Goal: Book appointment/travel/reservation

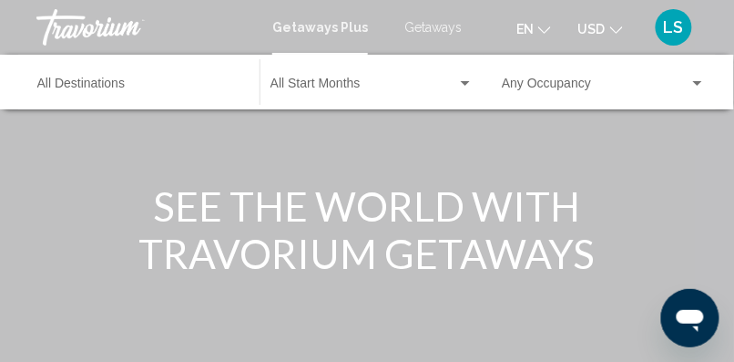
click at [437, 20] on span "Getaways" at bounding box center [432, 27] width 57 height 15
click at [110, 76] on div "Destination All Destinations" at bounding box center [139, 82] width 204 height 50
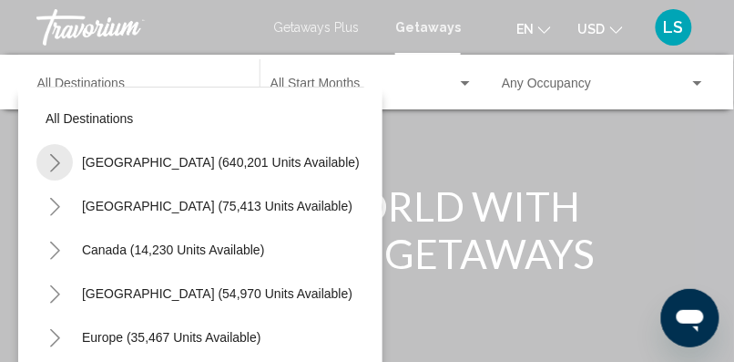
click at [58, 160] on icon "Toggle United States (640,201 units available)" at bounding box center [55, 163] width 14 height 18
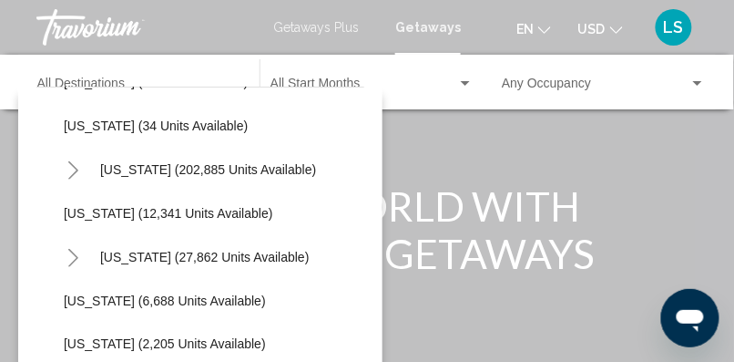
scroll to position [301, 0]
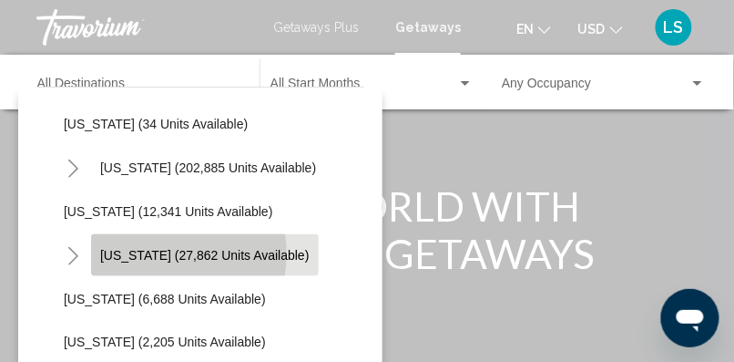
click at [167, 254] on span "[US_STATE] (27,862 units available)" at bounding box center [204, 255] width 209 height 15
type input "**********"
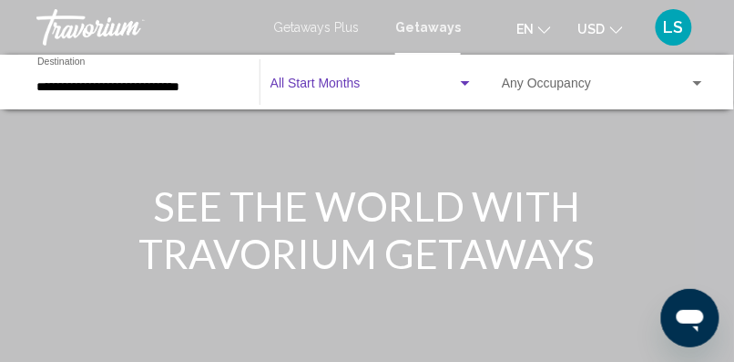
click at [357, 82] on span "Search widget" at bounding box center [363, 87] width 187 height 15
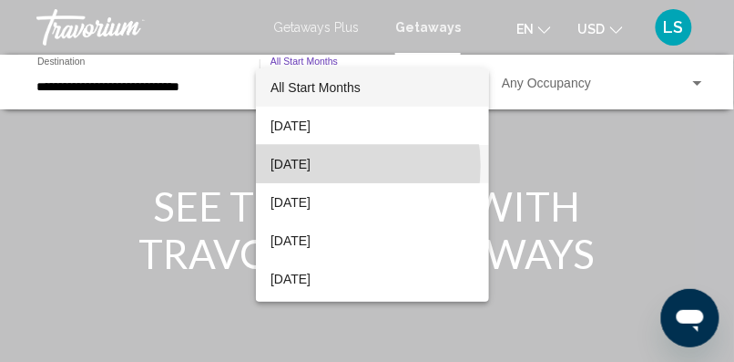
click at [325, 166] on span "[DATE]" at bounding box center [372, 164] width 204 height 38
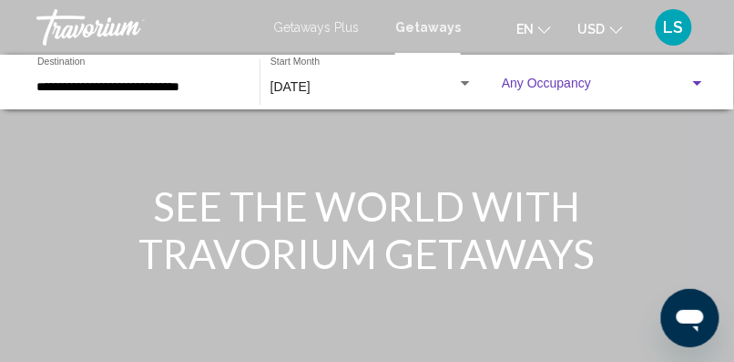
click at [566, 81] on span "Search widget" at bounding box center [596, 87] width 188 height 15
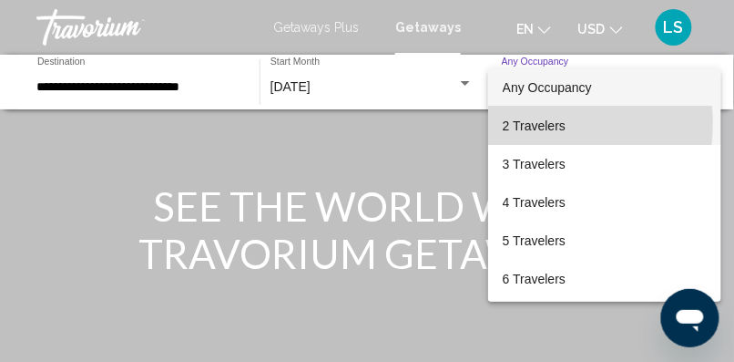
click at [529, 123] on span "2 Travelers" at bounding box center [605, 126] width 205 height 38
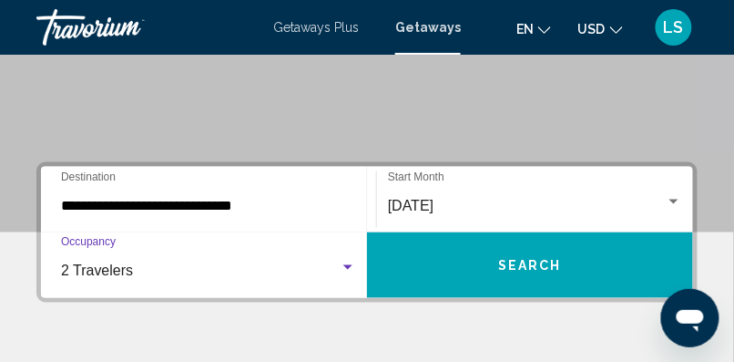
scroll to position [315, 0]
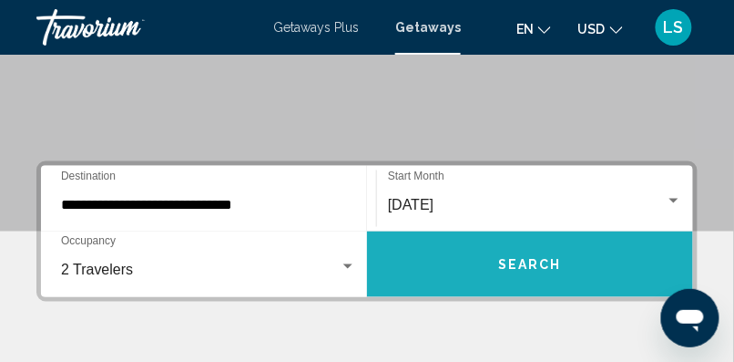
click at [546, 263] on span "Search" at bounding box center [530, 265] width 64 height 15
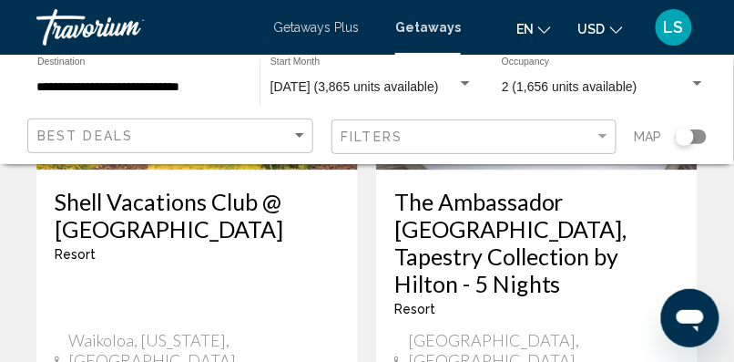
scroll to position [3881, 0]
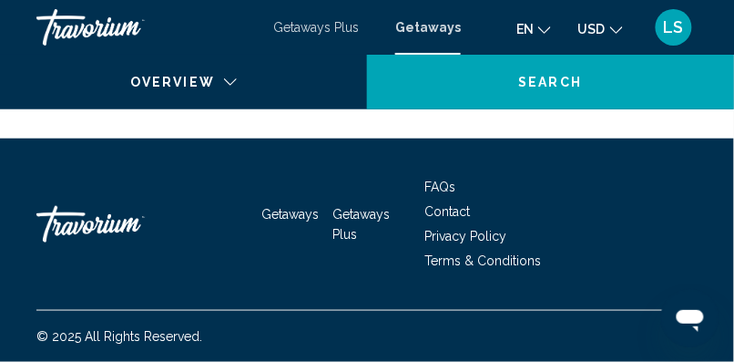
scroll to position [306, 0]
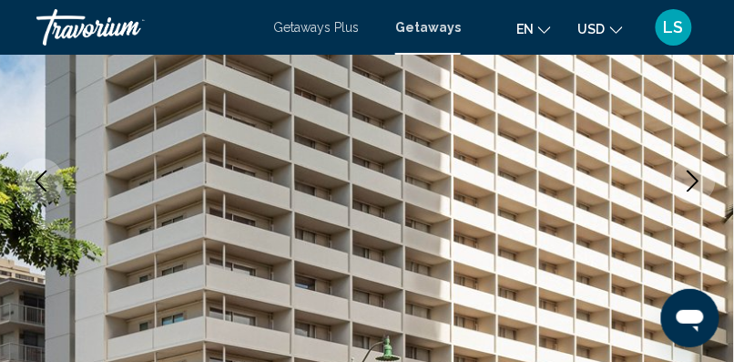
click at [695, 175] on icon "Next image" at bounding box center [693, 181] width 22 height 22
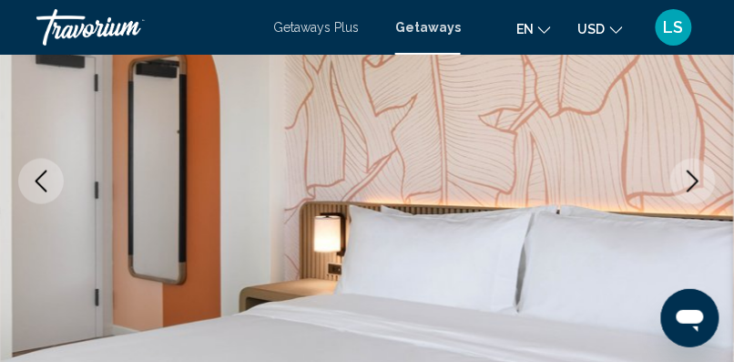
click at [692, 178] on icon "Next image" at bounding box center [693, 181] width 22 height 22
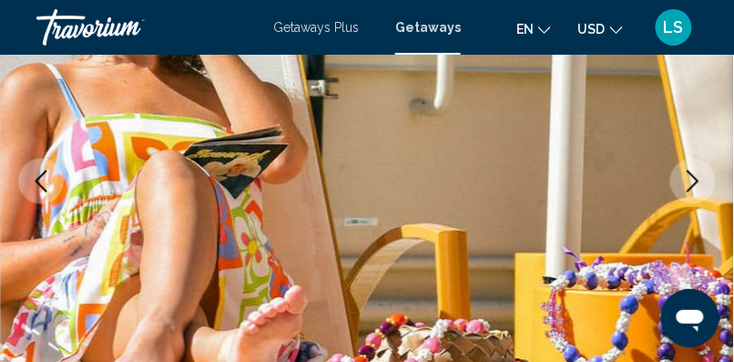
click at [692, 178] on icon "Next image" at bounding box center [693, 181] width 22 height 22
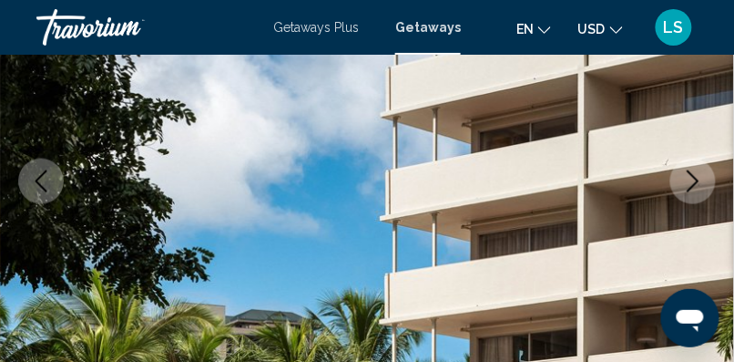
click at [692, 178] on icon "Next image" at bounding box center [693, 181] width 22 height 22
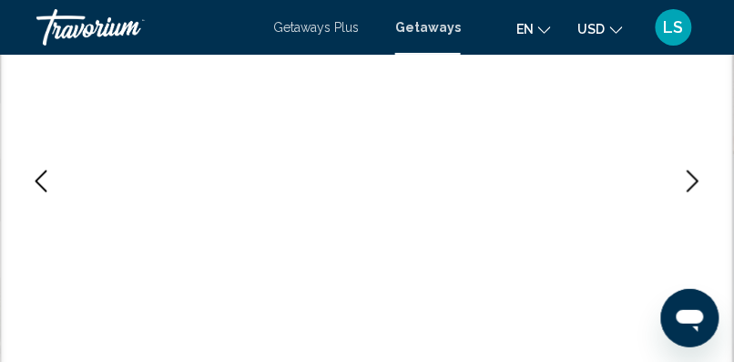
click at [692, 178] on icon "Next image" at bounding box center [693, 181] width 22 height 22
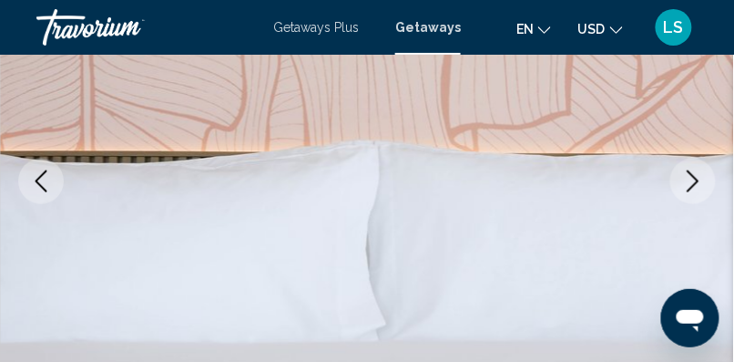
click at [692, 178] on icon "Next image" at bounding box center [693, 181] width 22 height 22
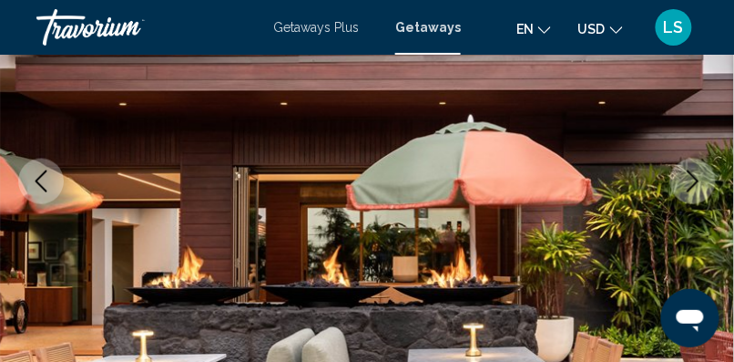
click at [692, 178] on icon "Next image" at bounding box center [693, 181] width 22 height 22
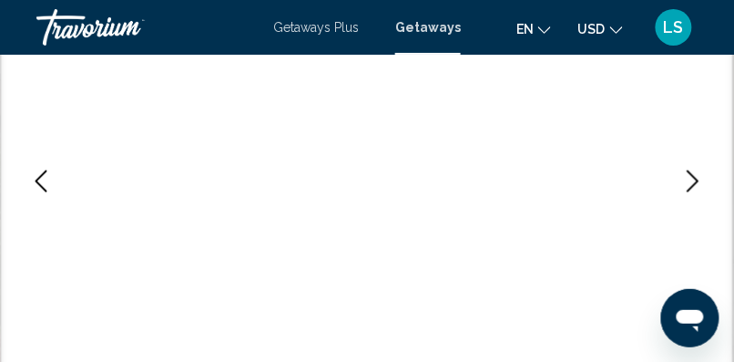
click at [692, 178] on icon "Next image" at bounding box center [693, 181] width 22 height 22
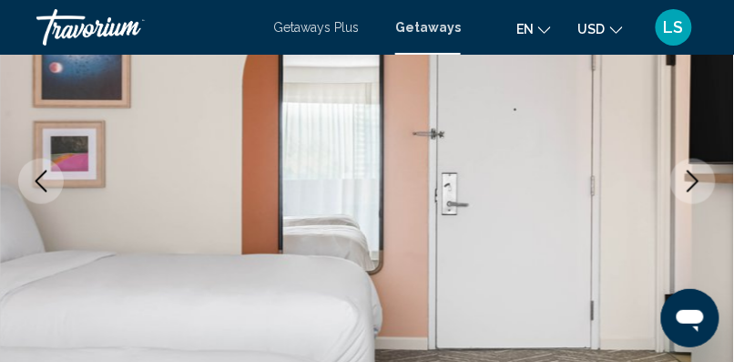
click at [692, 178] on icon "Next image" at bounding box center [693, 181] width 22 height 22
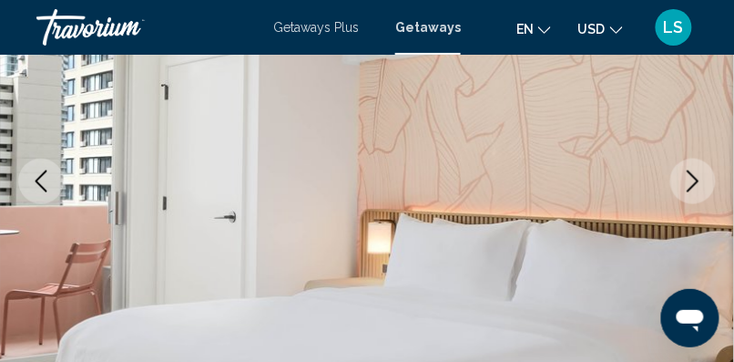
click at [692, 178] on icon "Next image" at bounding box center [693, 181] width 22 height 22
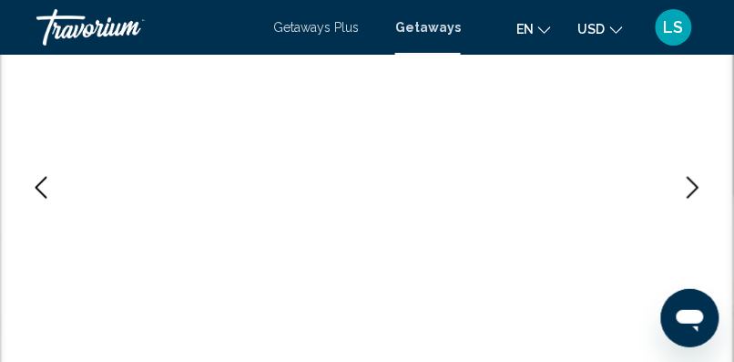
scroll to position [301, 0]
click at [678, 194] on button "Next image" at bounding box center [693, 187] width 46 height 46
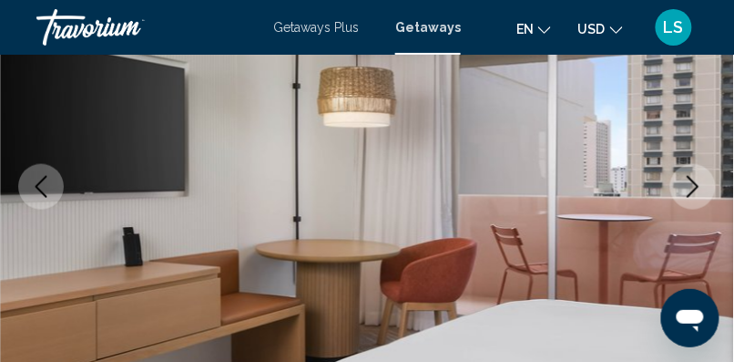
click at [678, 194] on button "Next image" at bounding box center [693, 187] width 46 height 46
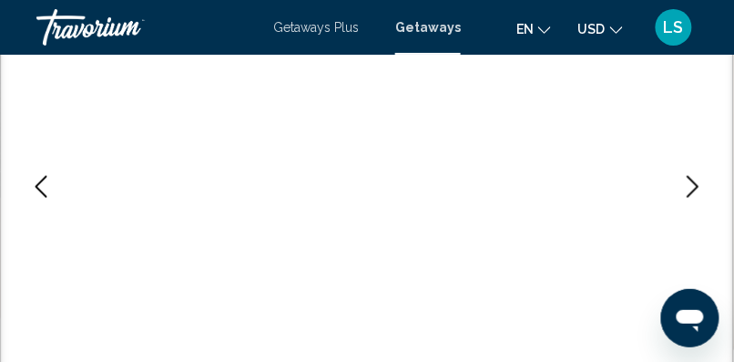
click at [678, 194] on button "Next image" at bounding box center [693, 187] width 46 height 46
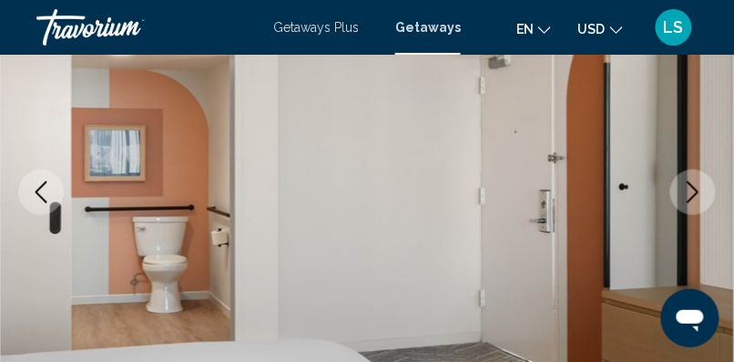
scroll to position [296, 0]
click at [696, 183] on icon "Next image" at bounding box center [693, 191] width 22 height 22
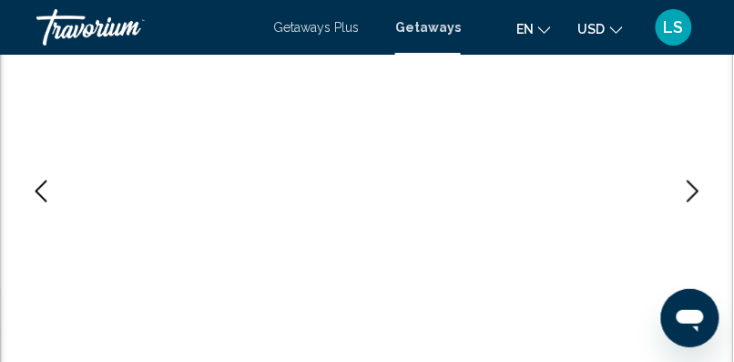
click at [696, 183] on icon "Next image" at bounding box center [693, 191] width 22 height 22
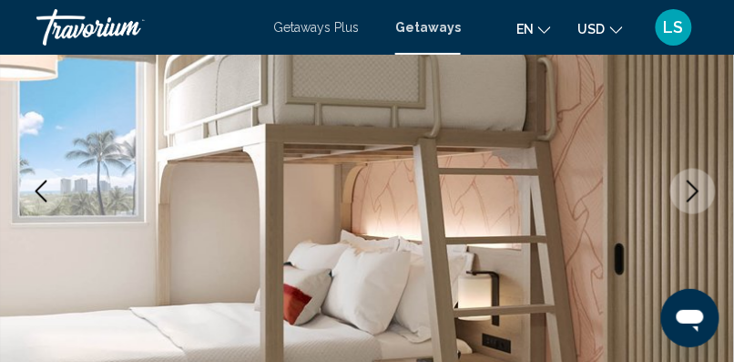
click at [696, 183] on icon "Next image" at bounding box center [693, 191] width 22 height 22
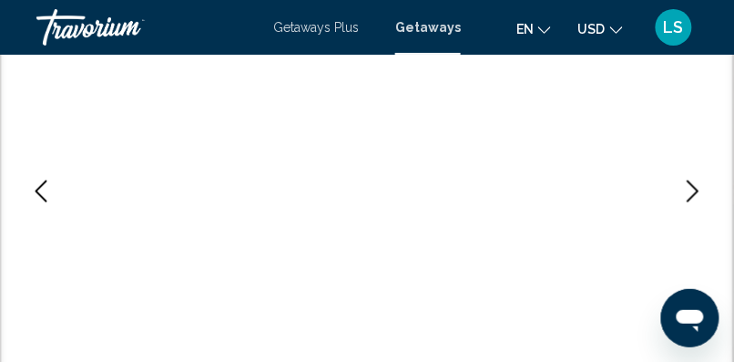
click at [696, 183] on icon "Next image" at bounding box center [693, 191] width 22 height 22
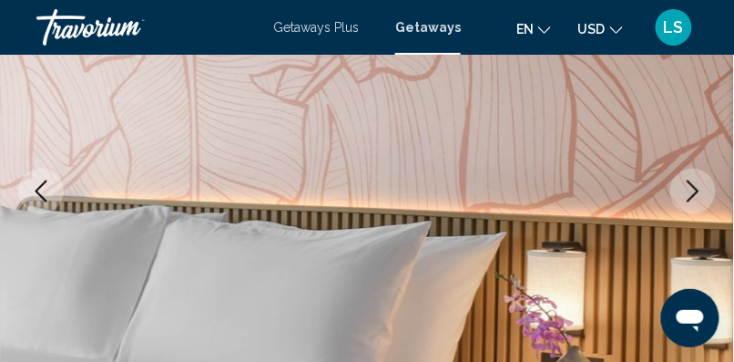
click at [696, 183] on icon "Next image" at bounding box center [693, 191] width 22 height 22
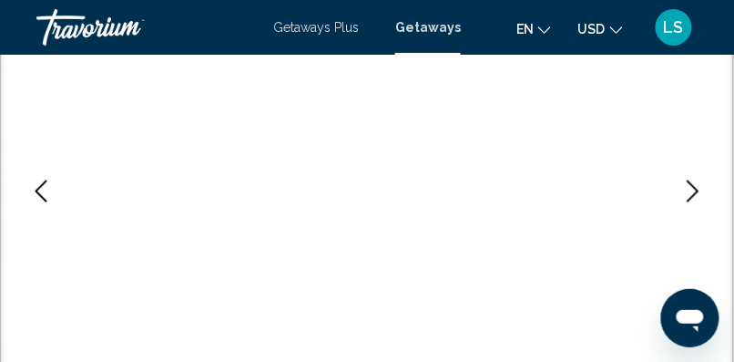
click at [696, 183] on icon "Next image" at bounding box center [693, 191] width 22 height 22
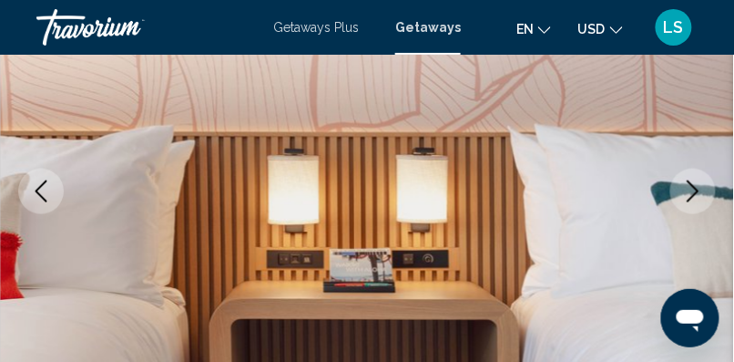
click at [696, 183] on icon "Next image" at bounding box center [693, 191] width 22 height 22
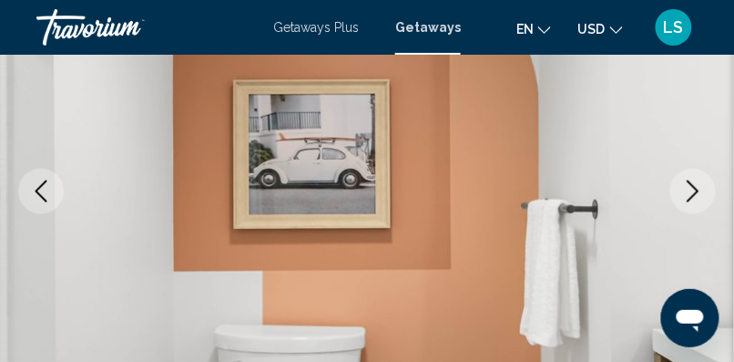
click at [696, 183] on icon "Next image" at bounding box center [693, 191] width 22 height 22
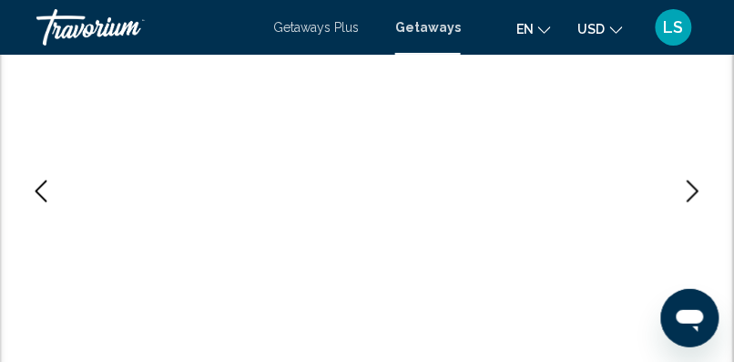
click at [696, 183] on icon "Next image" at bounding box center [693, 191] width 22 height 22
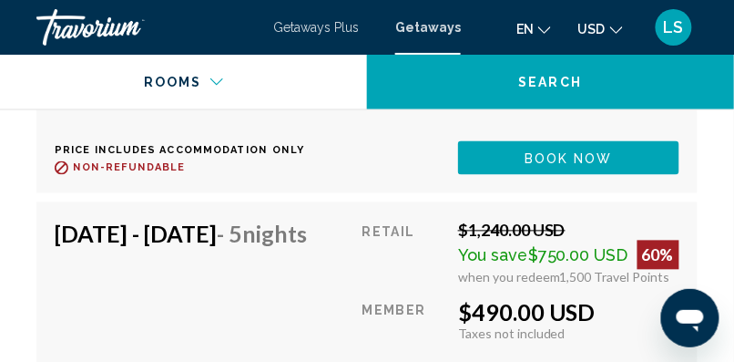
scroll to position [8167, 0]
